Goal: Information Seeking & Learning: Learn about a topic

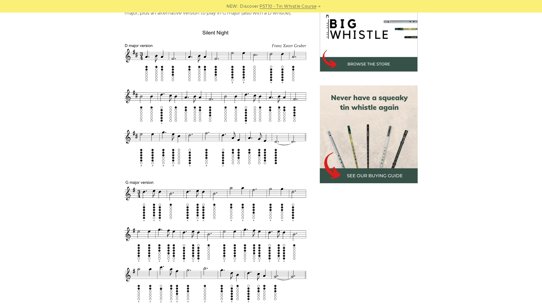
scroll to position [189, 0]
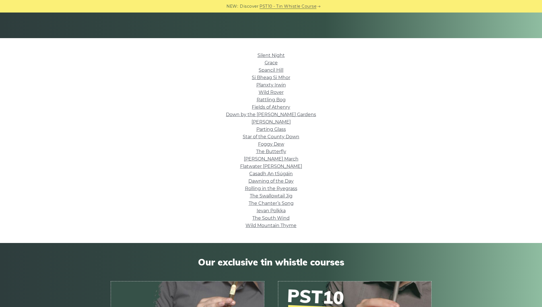
scroll to position [145, 0]
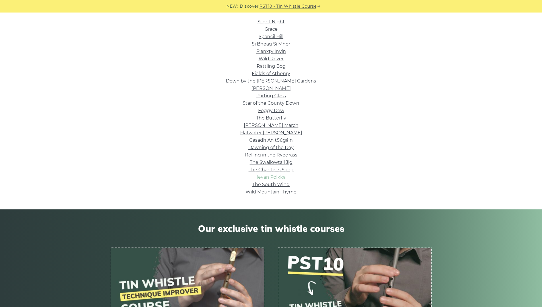
click at [278, 177] on link "Ievan Polkka" at bounding box center [271, 176] width 29 height 5
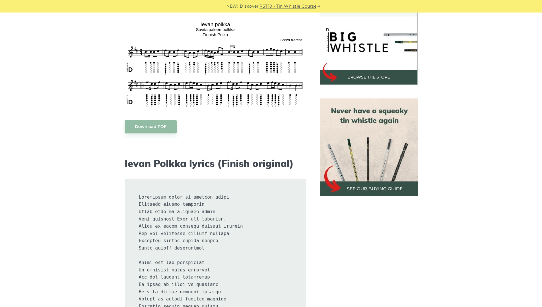
scroll to position [98, 0]
